Goal: Task Accomplishment & Management: Use online tool/utility

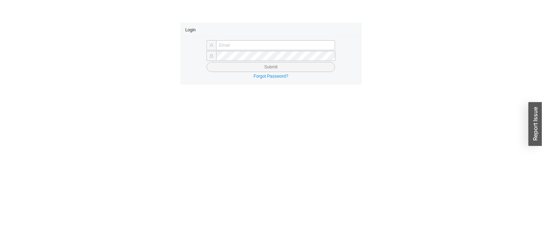
type input "[EMAIL_ADDRESS][PERSON_NAME][DOMAIN_NAME]"
click at [312, 64] on button "Submit" at bounding box center [271, 67] width 129 height 10
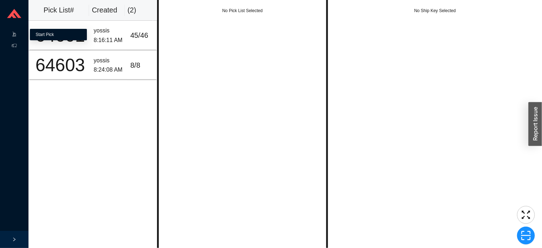
click at [54, 35] on link "Start Pick" at bounding box center [45, 34] width 18 height 5
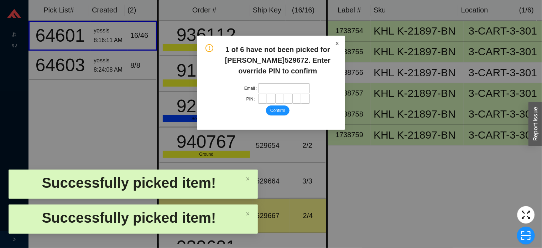
click at [336, 41] on icon "close" at bounding box center [337, 43] width 5 height 5
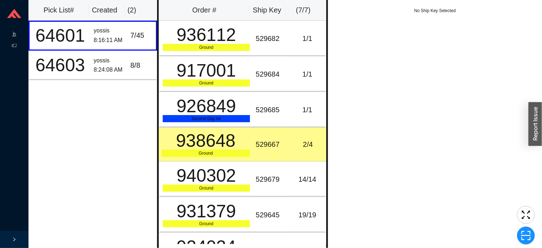
click at [15, 36] on icon at bounding box center [15, 36] width 2 height 0
click at [50, 36] on link "Start Pick" at bounding box center [45, 34] width 18 height 5
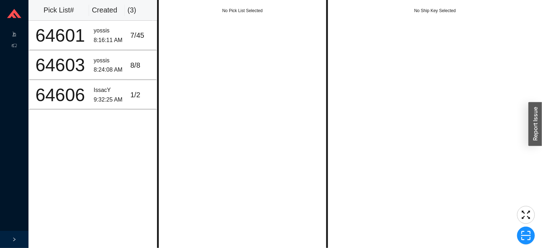
click at [14, 36] on icon ".warehouse-cart-packages-a{fill:none;stroke:currentColor;stroke-linecap:round;s…" at bounding box center [14, 34] width 5 height 5
click at [54, 33] on link "Start Pick" at bounding box center [45, 34] width 18 height 5
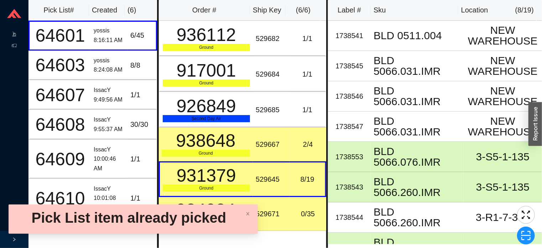
click at [267, 198] on td "529671" at bounding box center [271, 214] width 37 height 34
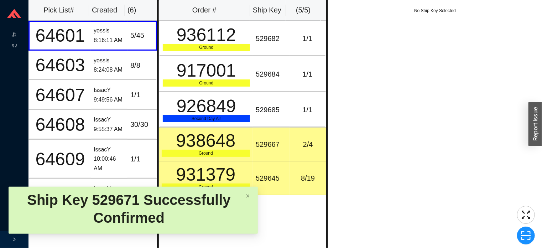
click at [253, 165] on td "529645" at bounding box center [271, 178] width 37 height 34
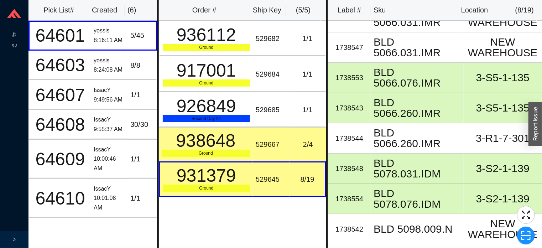
scroll to position [79, 0]
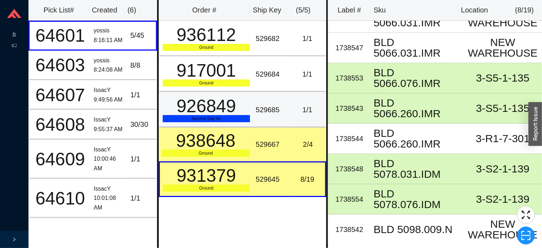
click at [261, 98] on td "529685" at bounding box center [271, 110] width 37 height 36
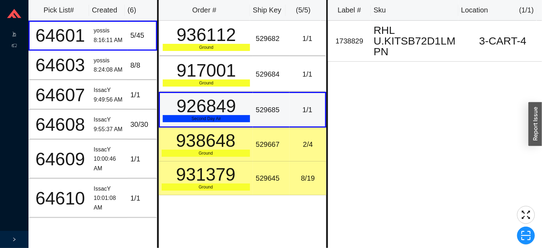
scroll to position [0, 0]
click at [253, 87] on td "529684" at bounding box center [271, 74] width 37 height 36
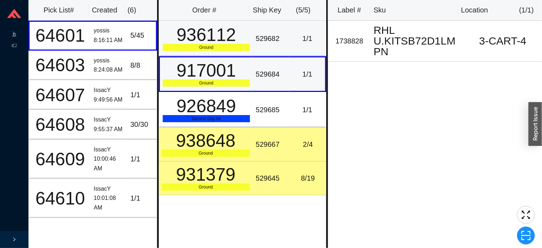
click at [226, 48] on div "Ground" at bounding box center [207, 47] width 88 height 7
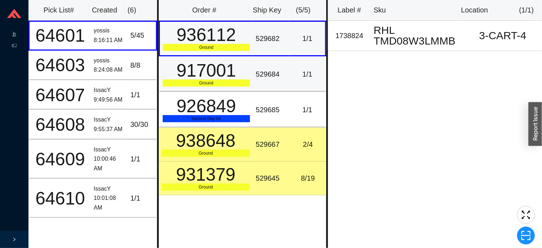
click at [238, 79] on div "Ground" at bounding box center [207, 82] width 88 height 7
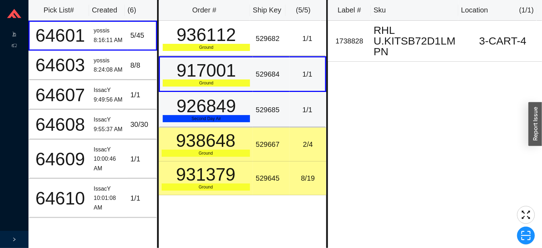
click at [275, 107] on div "529685" at bounding box center [271, 110] width 31 height 12
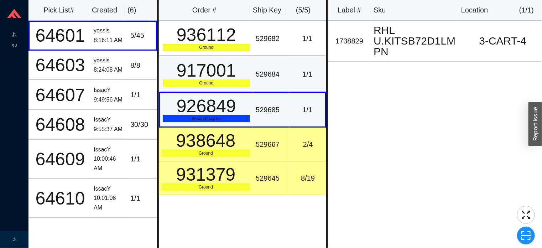
click at [267, 71] on div "529684" at bounding box center [271, 74] width 31 height 12
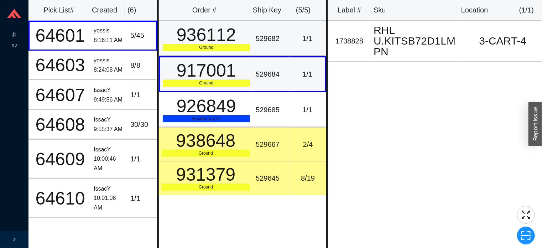
click at [255, 44] on td "529682" at bounding box center [271, 39] width 37 height 36
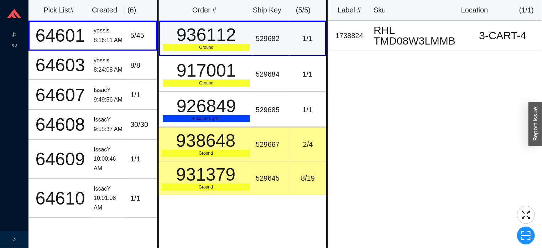
click at [248, 38] on td "936112 Ground" at bounding box center [206, 39] width 94 height 36
